Goal: Information Seeking & Learning: Learn about a topic

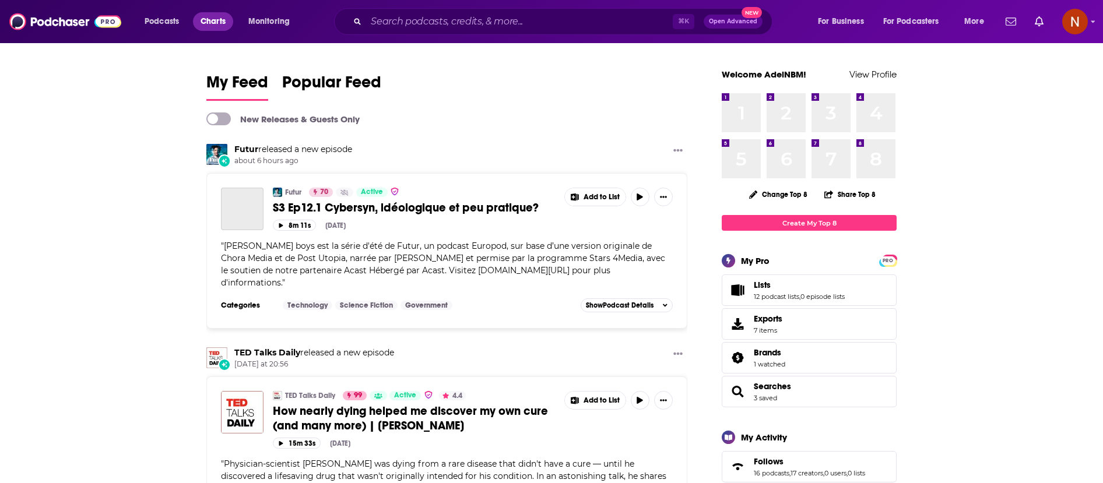
click at [221, 22] on span "Charts" at bounding box center [212, 21] width 25 height 16
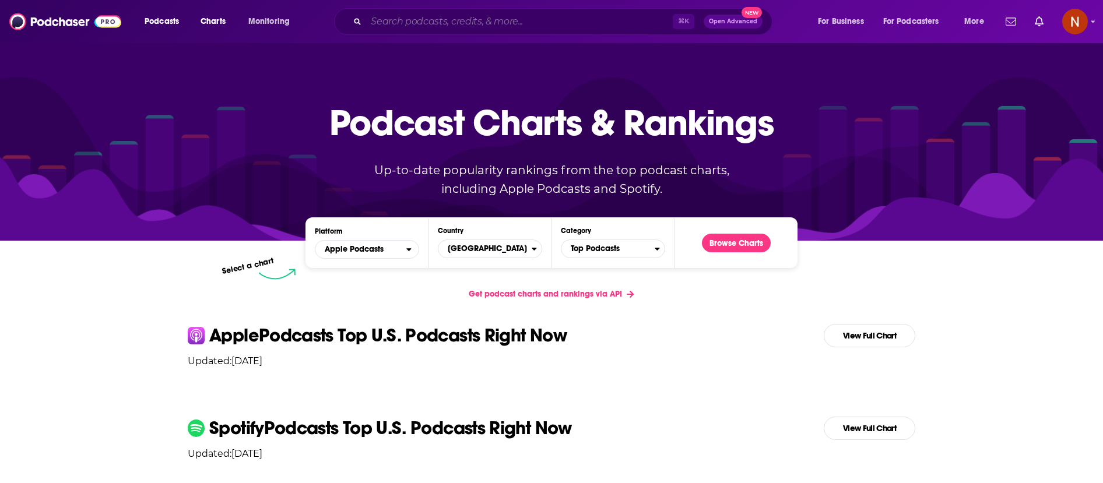
click at [537, 22] on input "Search podcasts, credits, & more..." at bounding box center [519, 21] width 307 height 19
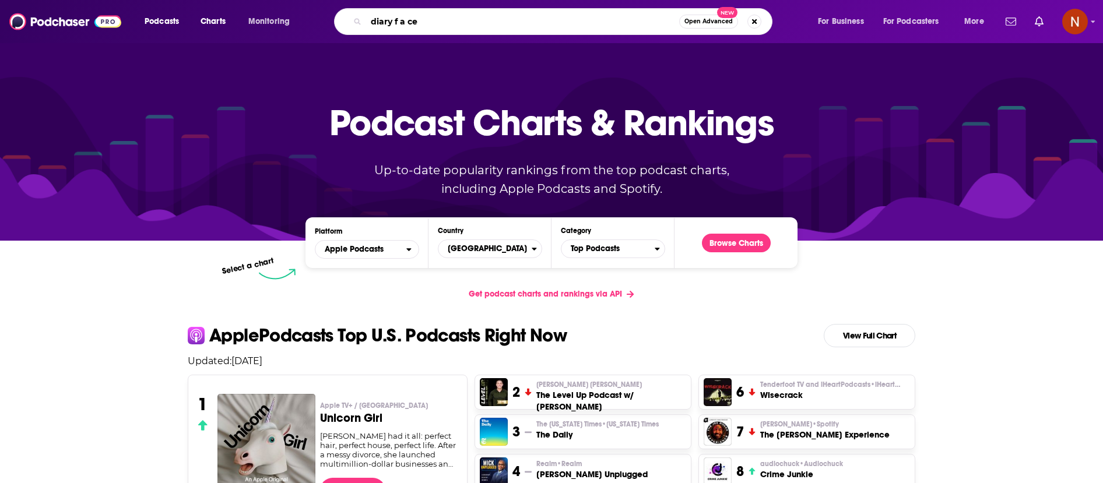
type input "diary f a ceo"
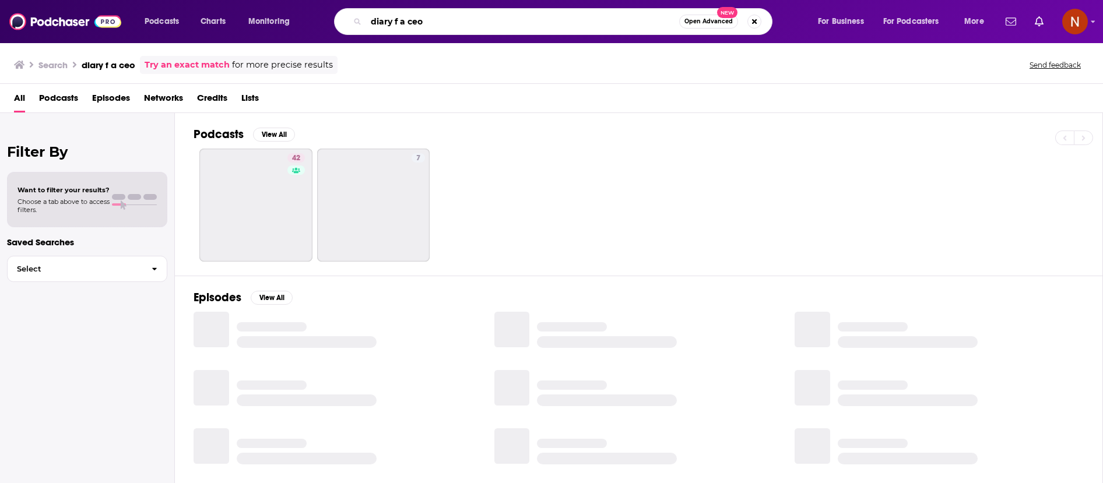
click at [395, 22] on input "diary f a ceo" at bounding box center [522, 21] width 313 height 19
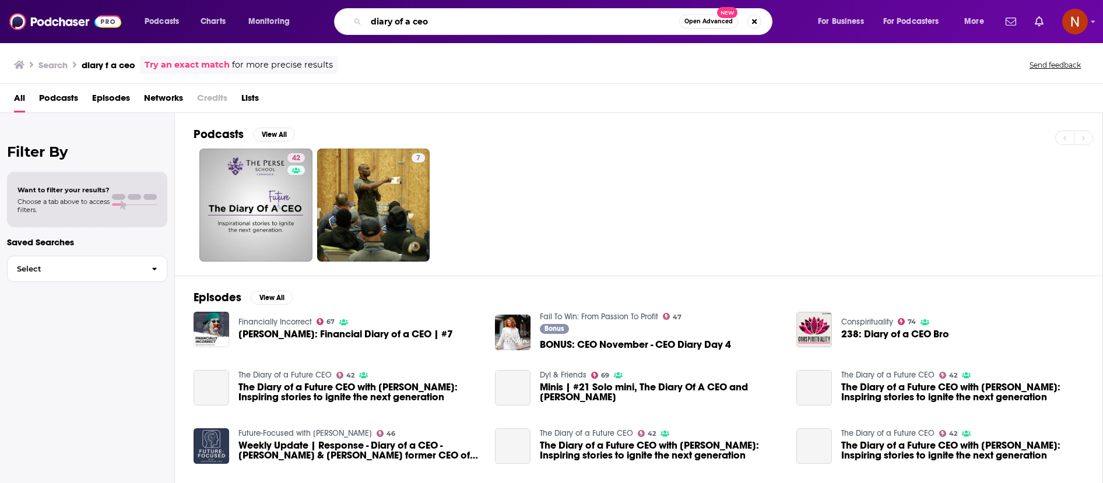
type input "diary of a ceo"
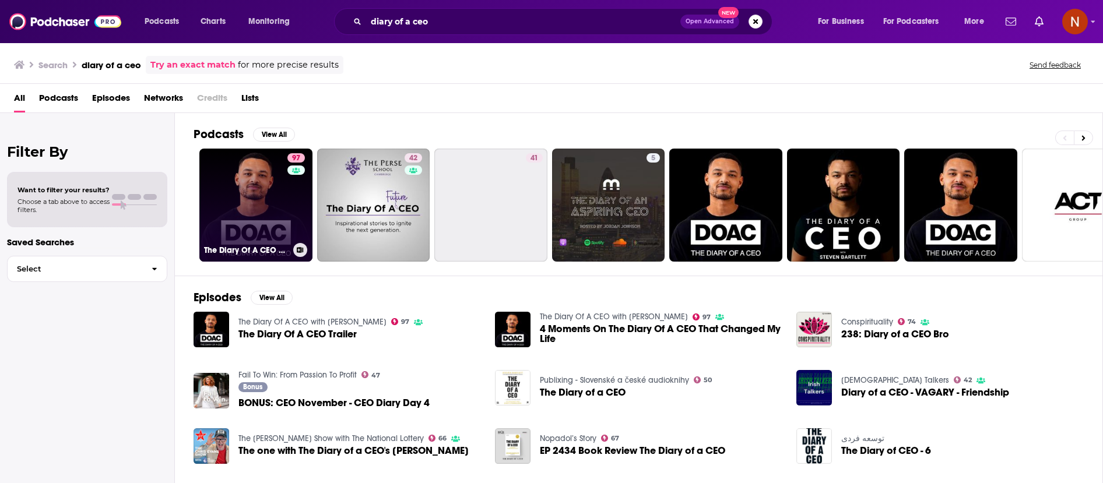
click at [242, 218] on link "97 The Diary Of A CEO with [PERSON_NAME]" at bounding box center [255, 205] width 113 height 113
